Goal: Transaction & Acquisition: Purchase product/service

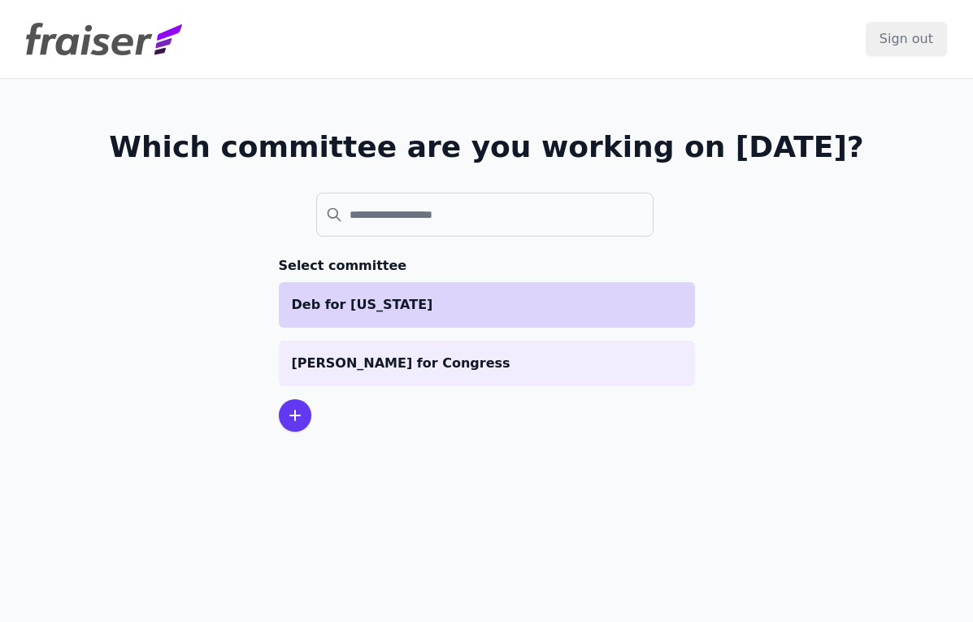
click at [353, 312] on p "Deb for [US_STATE]" at bounding box center [487, 305] width 390 height 20
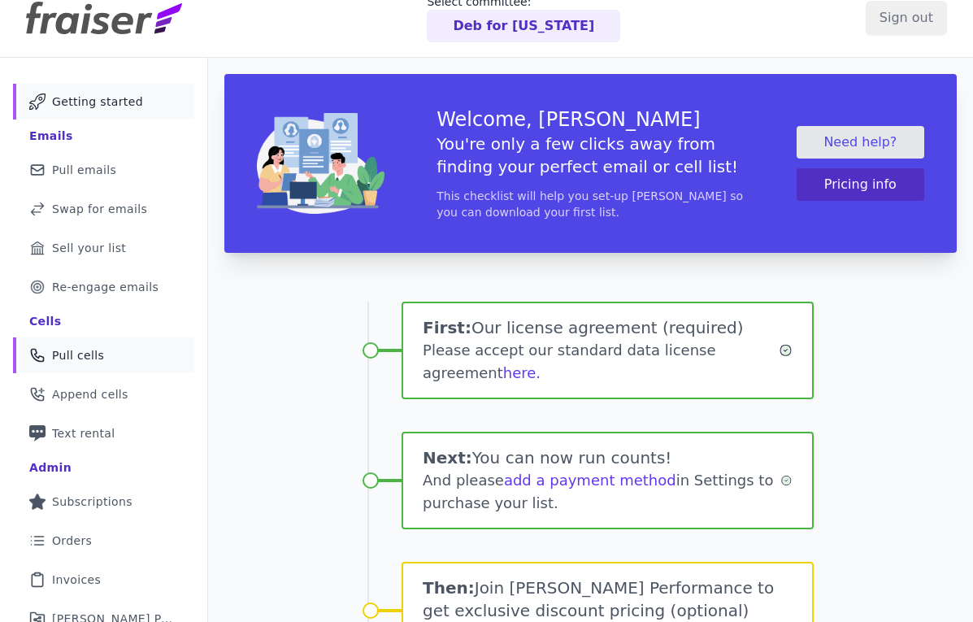
scroll to position [106, 0]
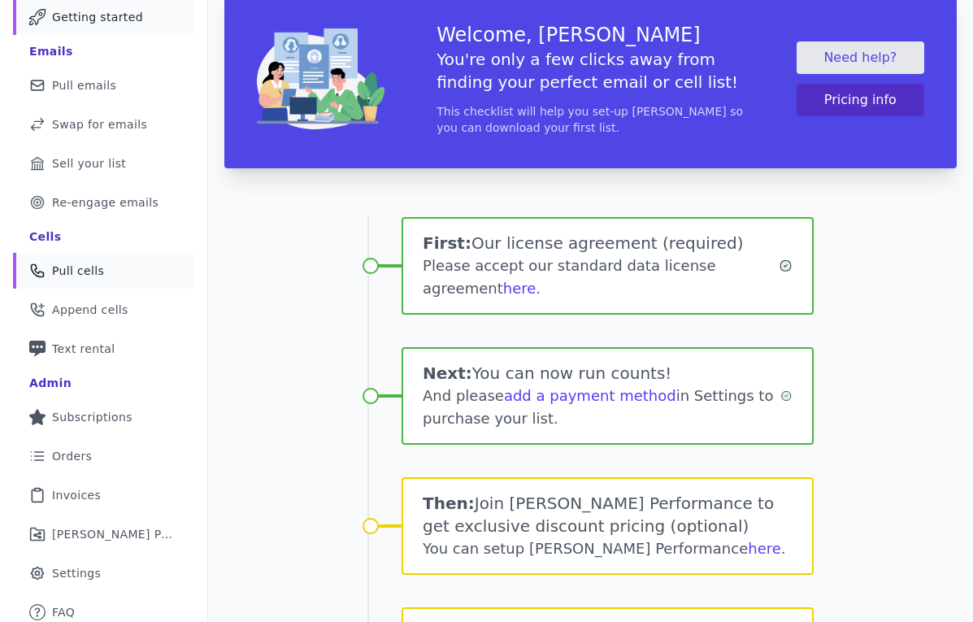
click at [140, 267] on link "Phone Icon Outline of a phone Pull cells" at bounding box center [103, 271] width 181 height 36
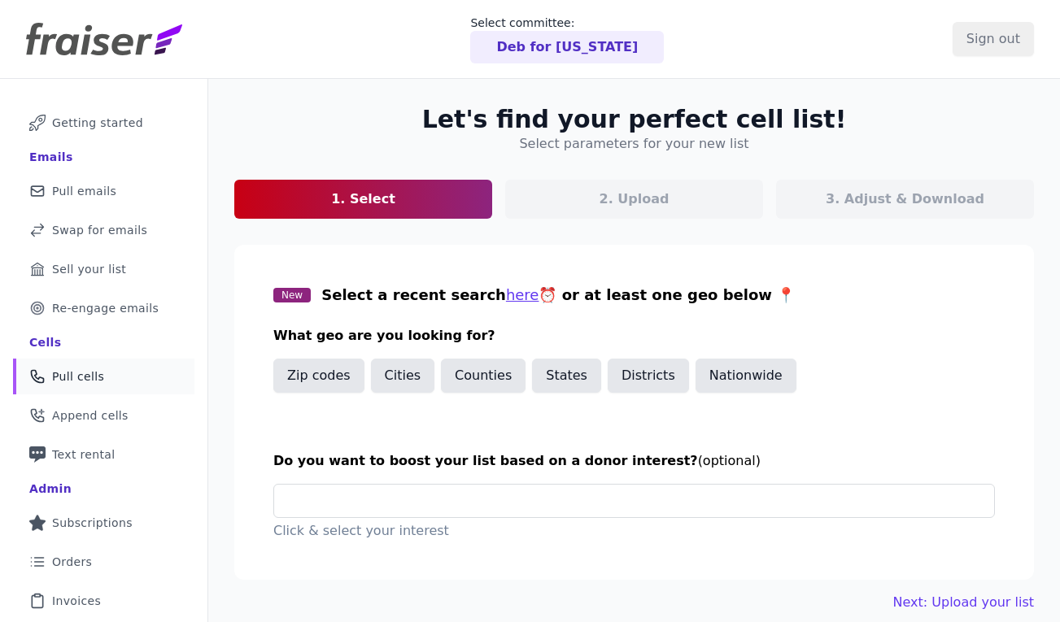
click at [66, 54] on img at bounding box center [104, 39] width 156 height 33
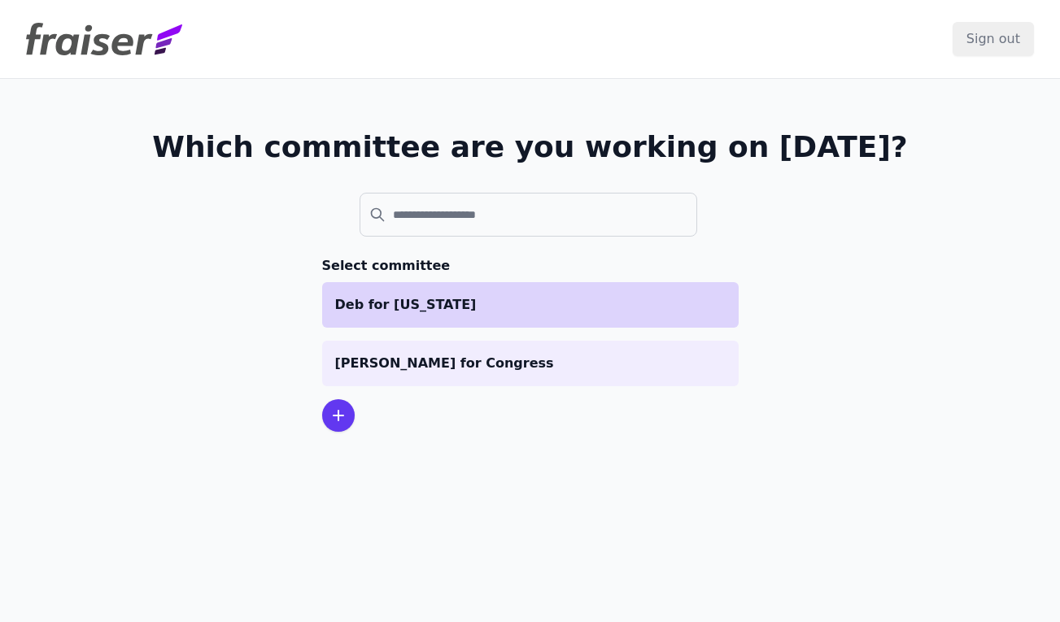
click at [387, 315] on li "Deb for [US_STATE]" at bounding box center [530, 305] width 416 height 46
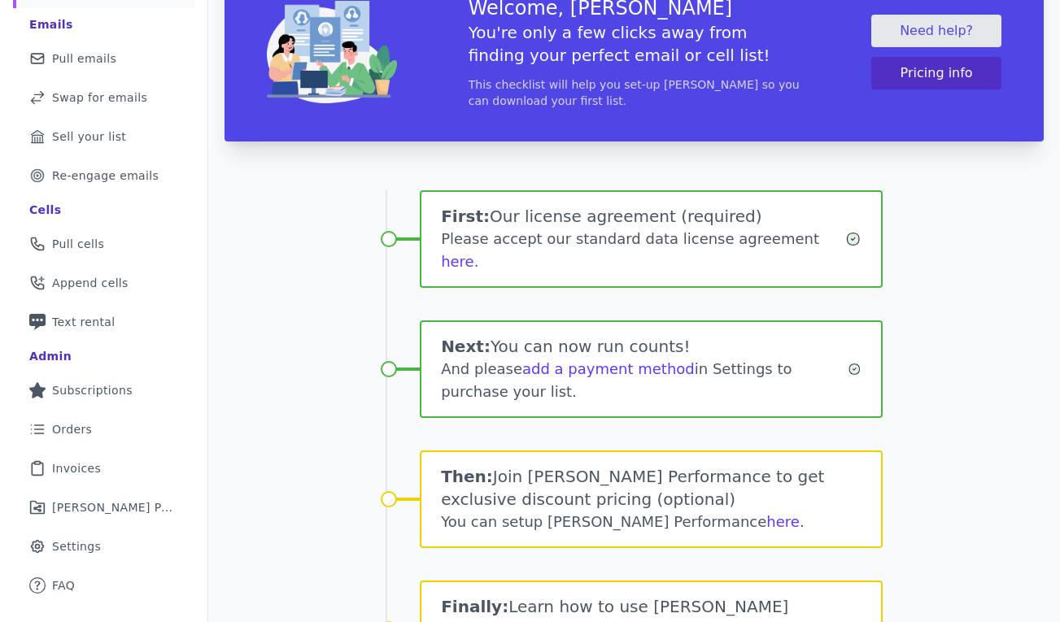
scroll to position [134, 0]
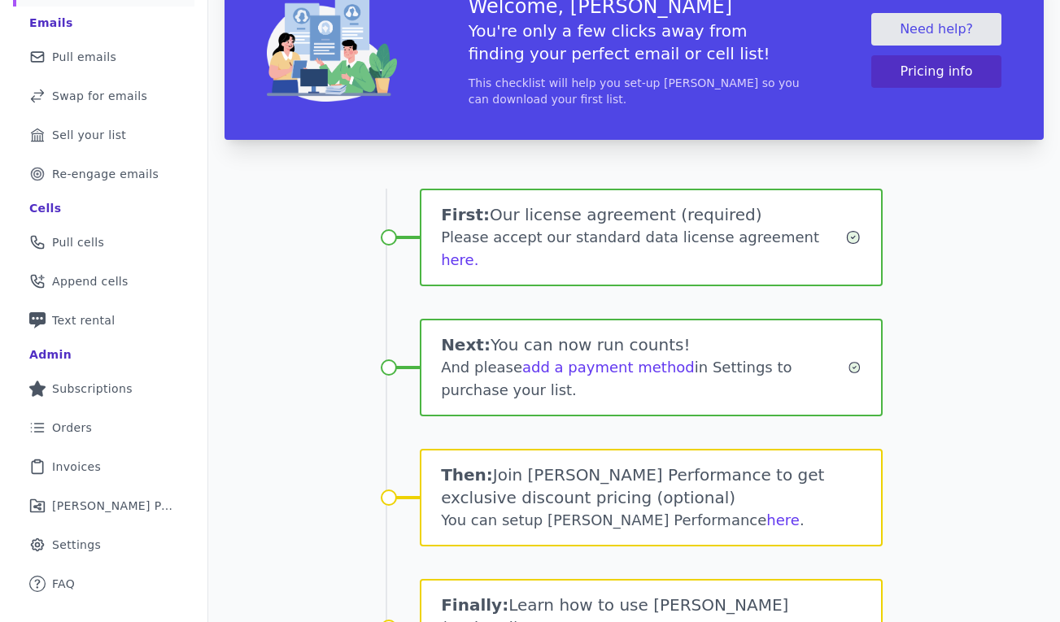
click at [817, 237] on div "Please accept our standard data license agreement here." at bounding box center [643, 249] width 404 height 46
click at [815, 240] on div "Please accept our standard data license agreement here." at bounding box center [643, 249] width 404 height 46
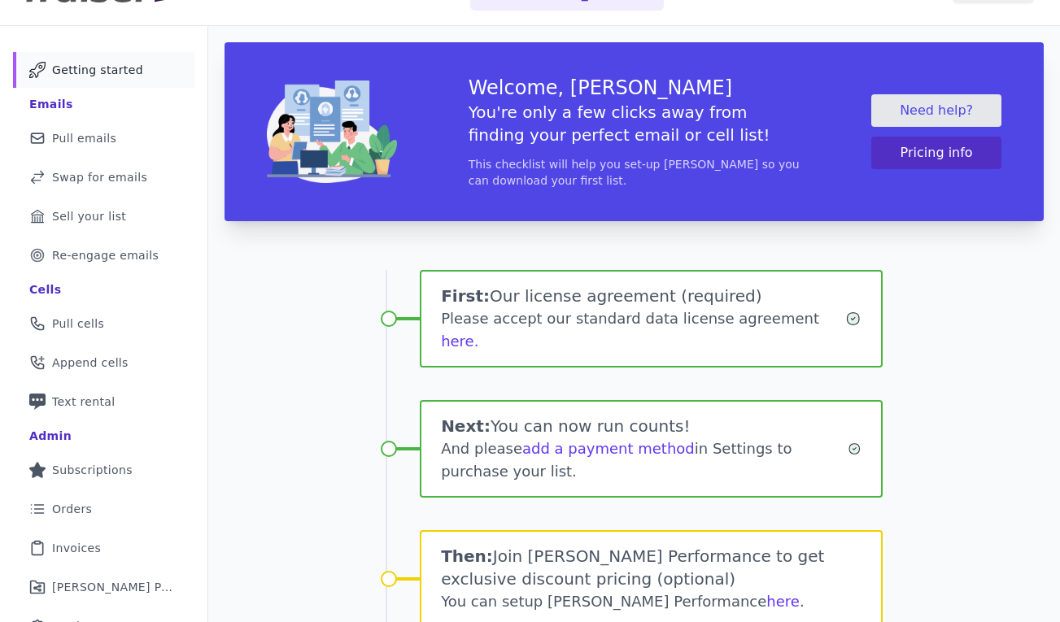
scroll to position [0, 0]
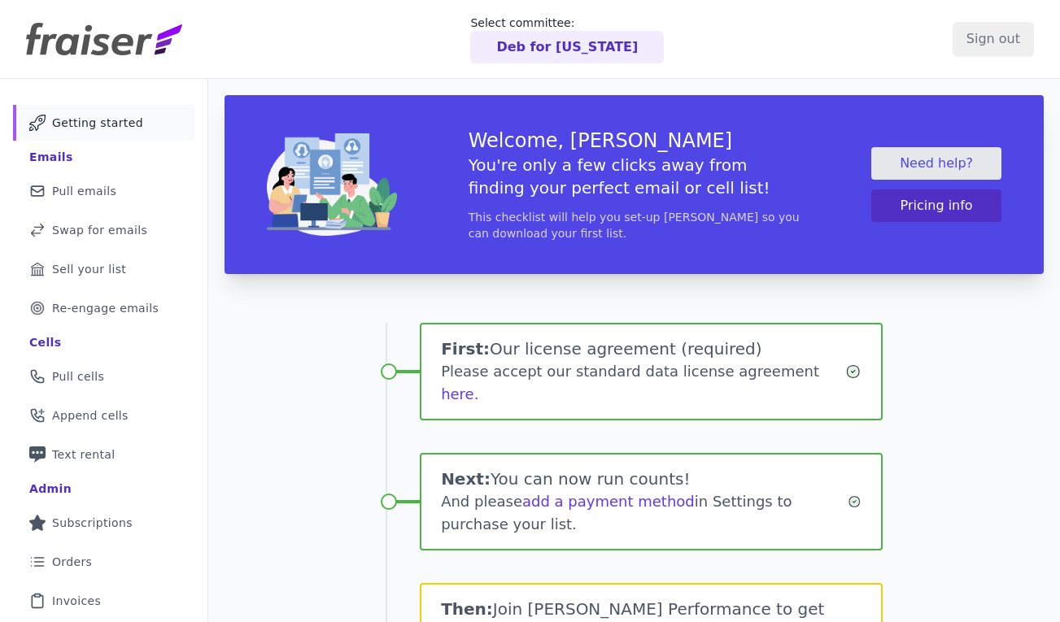
click at [144, 42] on img at bounding box center [104, 39] width 156 height 33
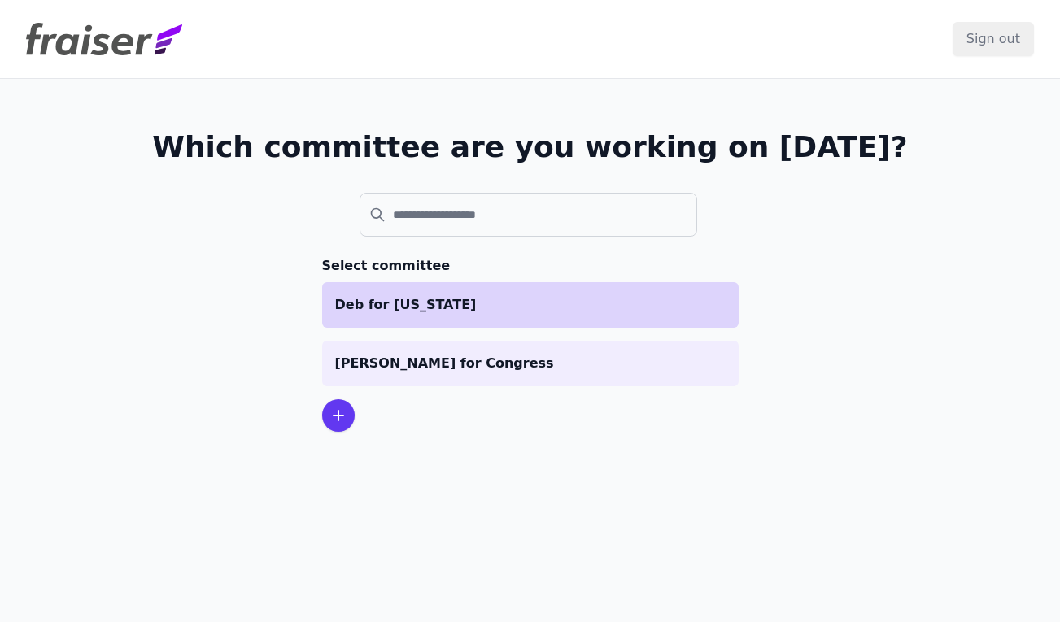
click at [326, 311] on li "Deb for [US_STATE]" at bounding box center [530, 305] width 416 height 46
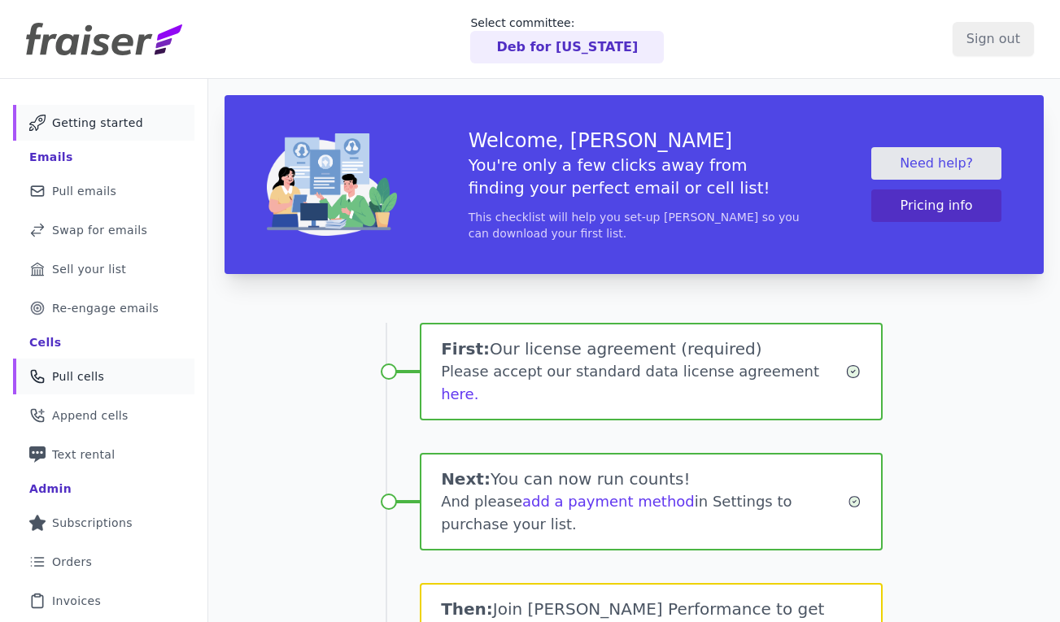
click at [67, 377] on span "Pull cells" at bounding box center [78, 376] width 52 height 16
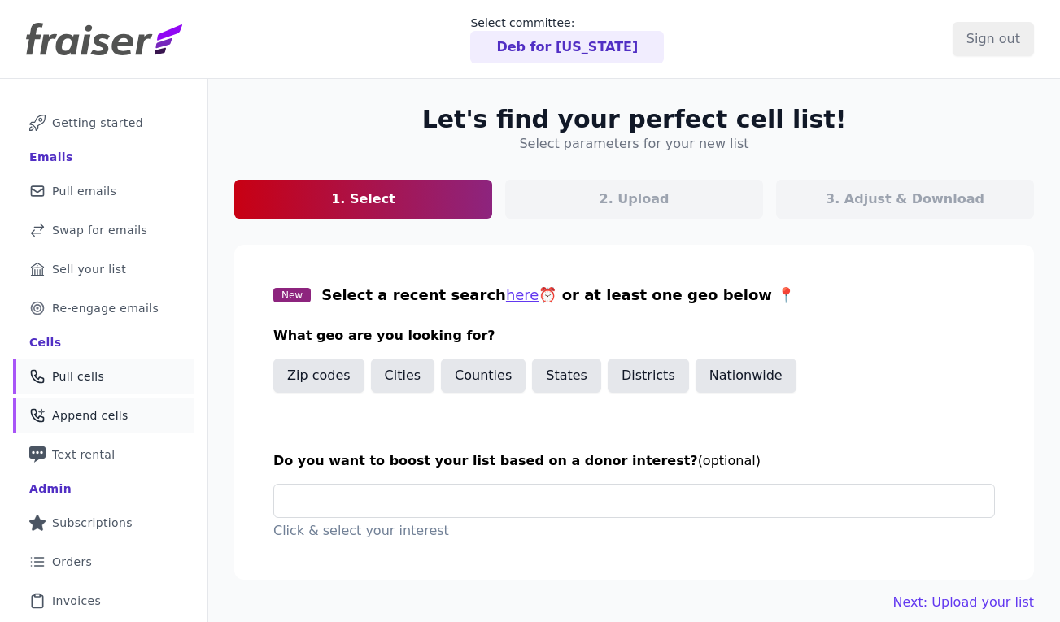
click at [82, 420] on span "Append cells" at bounding box center [90, 415] width 76 height 16
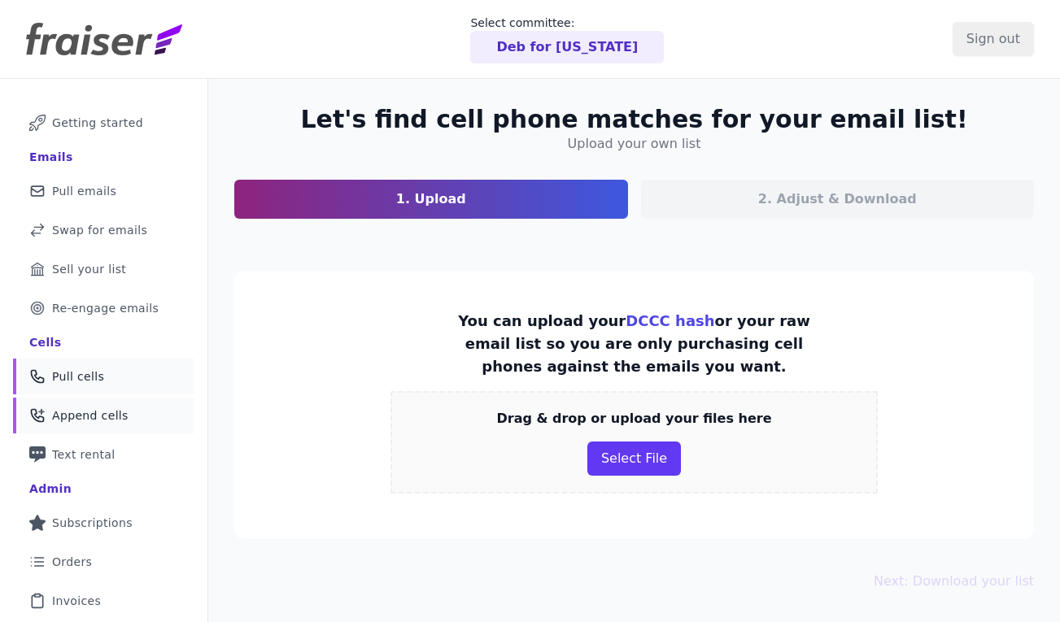
click at [81, 392] on link "Phone Icon Outline of a phone Pull cells" at bounding box center [103, 377] width 181 height 36
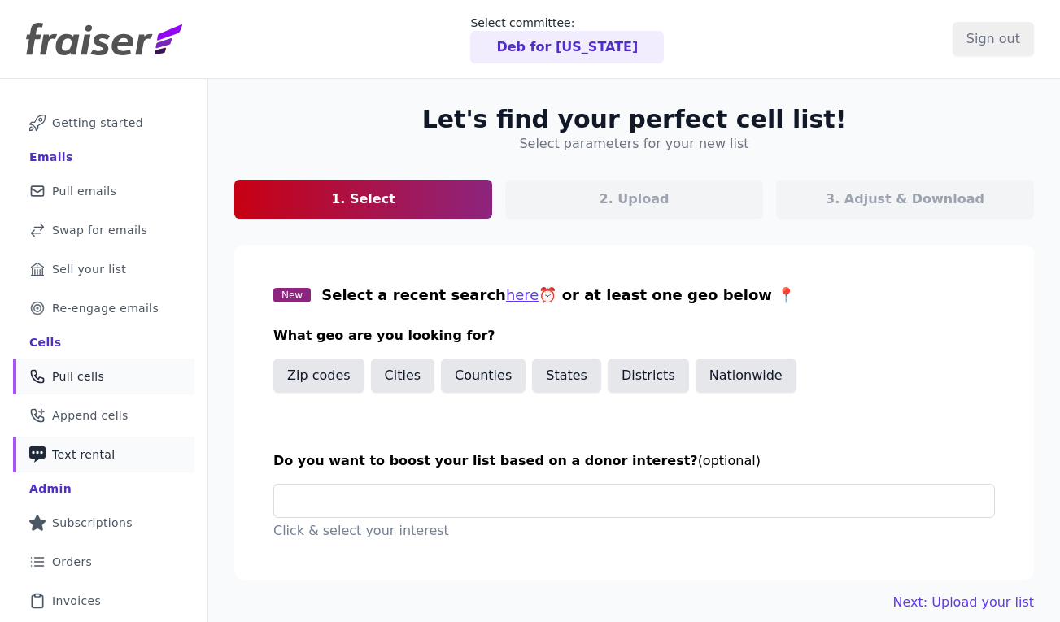
click at [89, 459] on span "Text rental" at bounding box center [83, 454] width 63 height 16
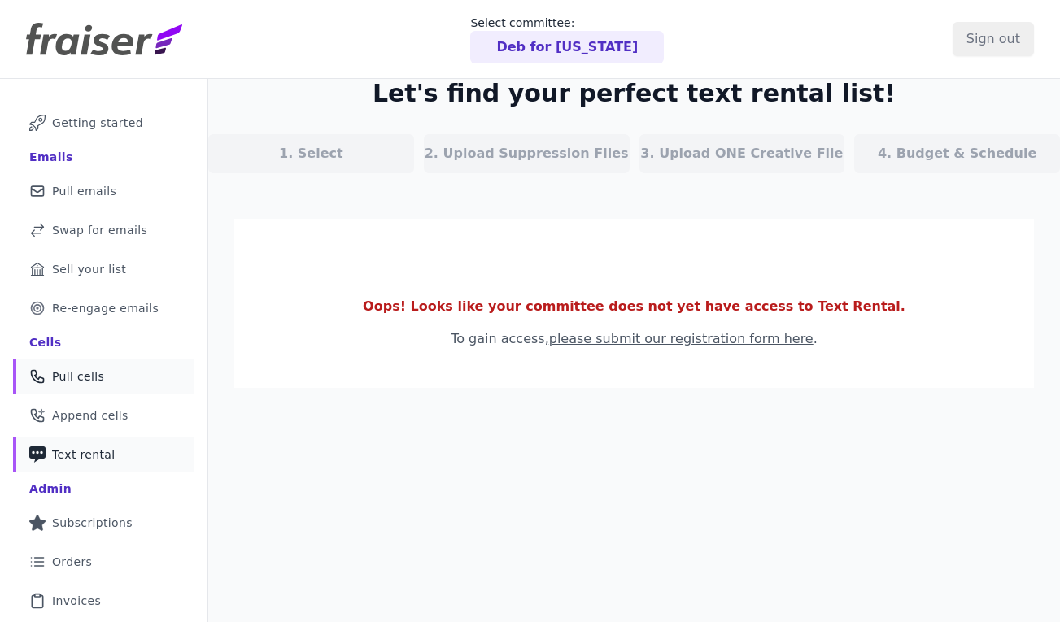
click at [97, 393] on link "Phone Icon Outline of a phone Pull cells" at bounding box center [103, 377] width 181 height 36
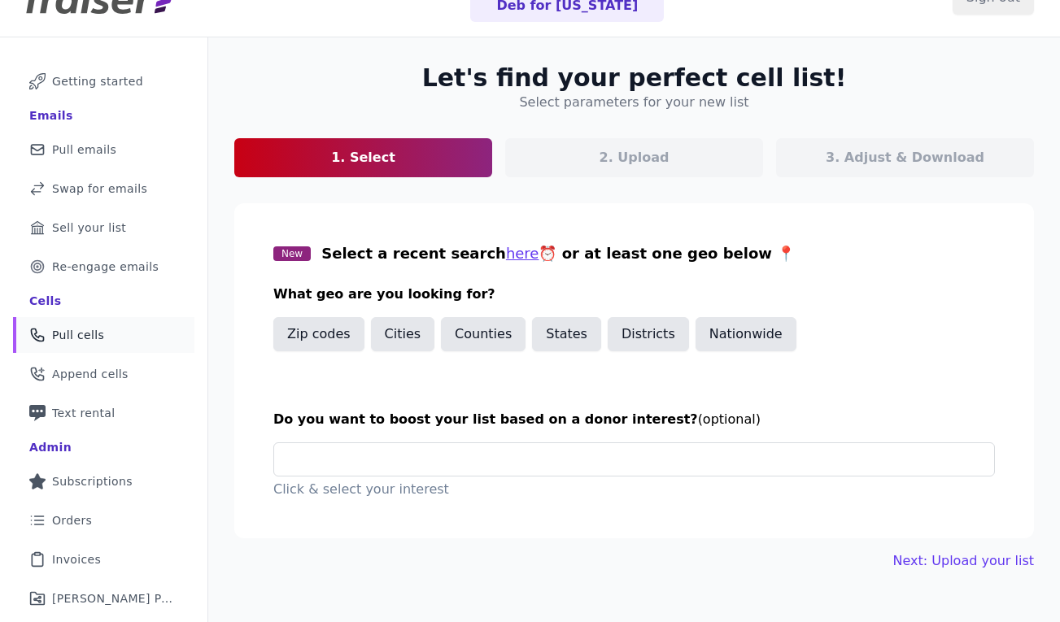
scroll to position [43, 0]
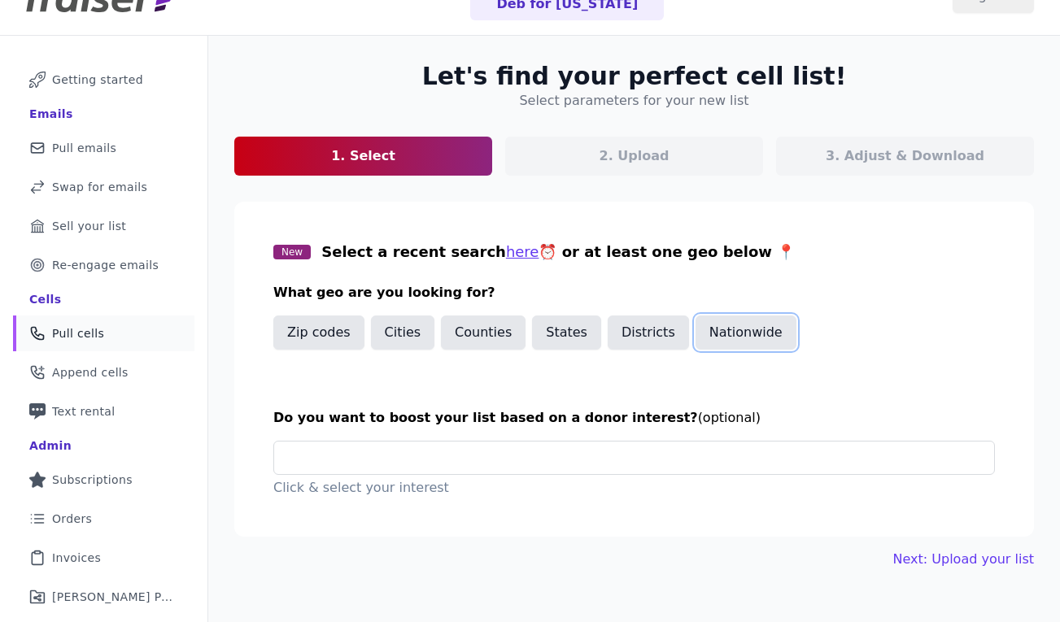
click at [746, 331] on button "Nationwide" at bounding box center [745, 333] width 101 height 34
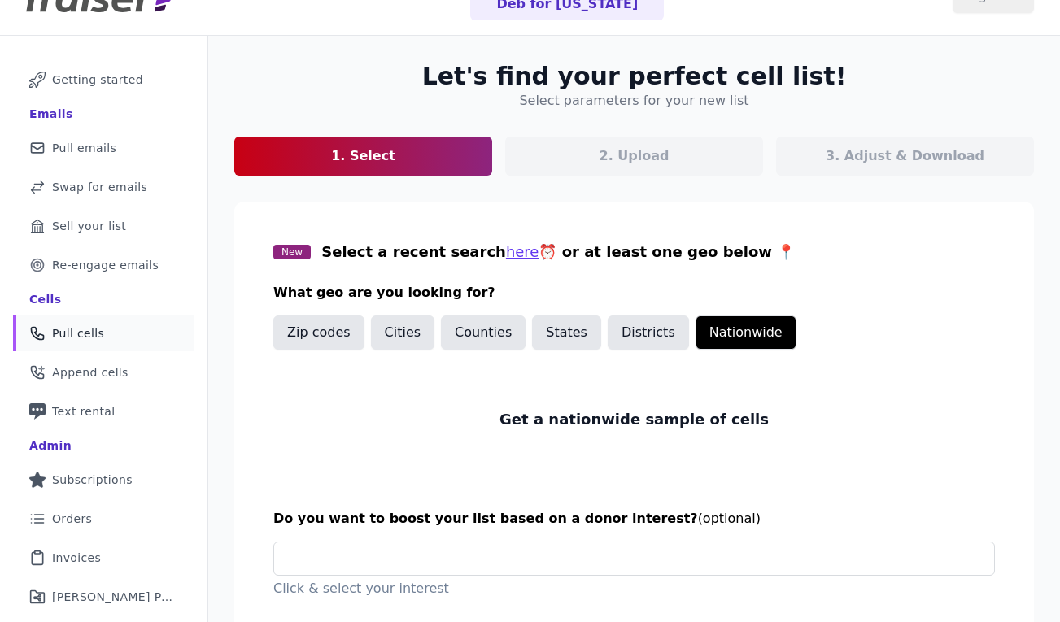
click at [328, 312] on div "New Select a recent search here ⏰ or at least one geo below 📍 What geo are you …" at bounding box center [633, 355] width 721 height 229
click at [328, 329] on button "Zip codes" at bounding box center [318, 333] width 91 height 34
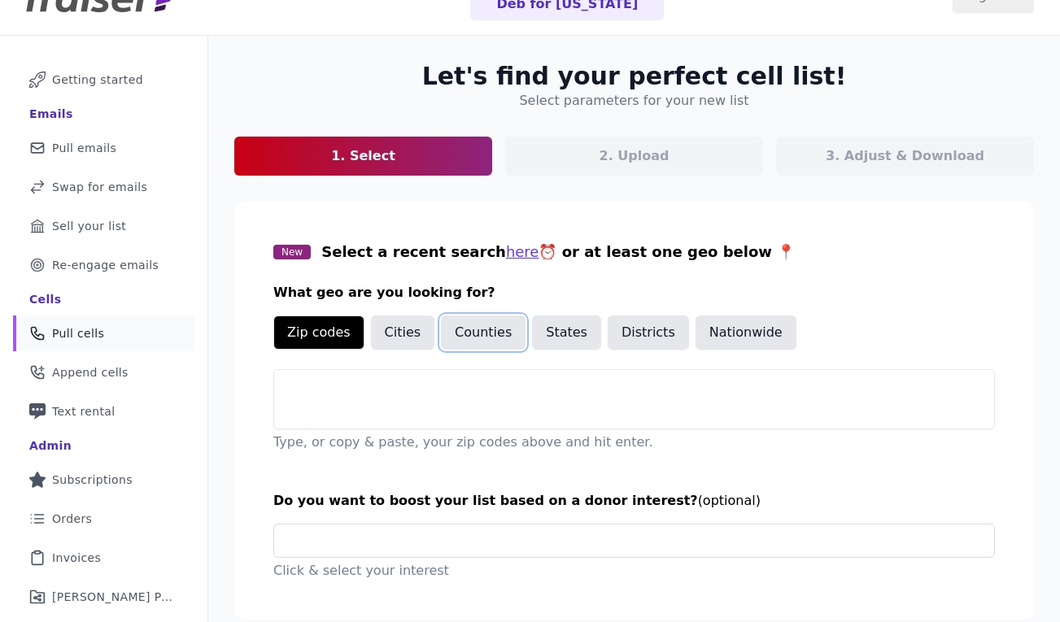
click at [509, 336] on button "Counties" at bounding box center [483, 333] width 85 height 34
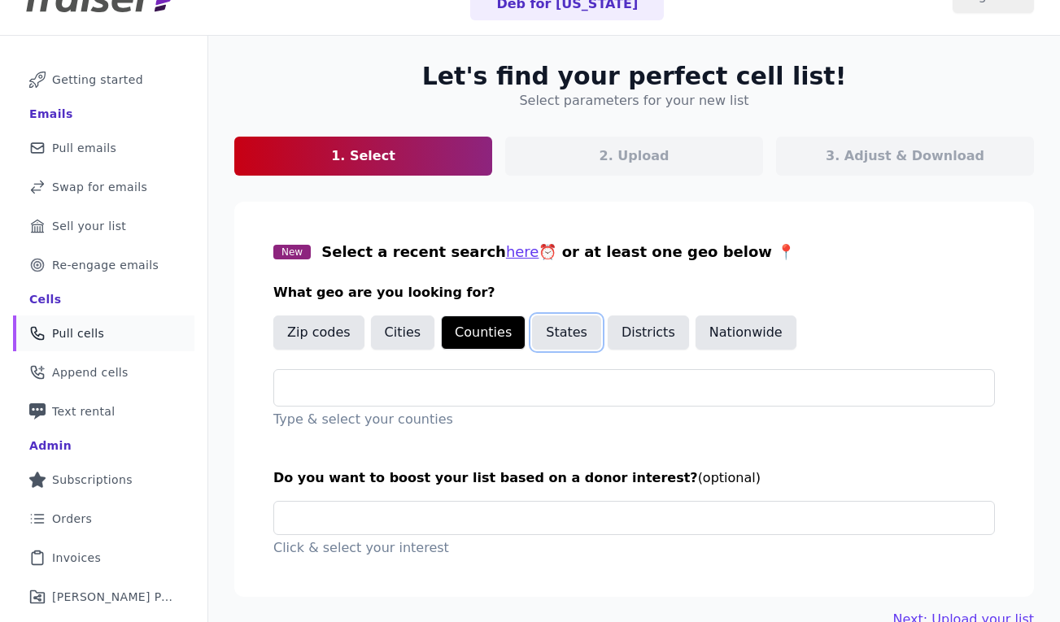
click at [581, 329] on button "States" at bounding box center [566, 333] width 69 height 34
click at [569, 375] on div at bounding box center [640, 388] width 707 height 36
click at [555, 263] on div "New Select a recent search here ⏰ or at least one geo below 📍 What geo are you …" at bounding box center [633, 335] width 721 height 189
